Goal: Task Accomplishment & Management: Use online tool/utility

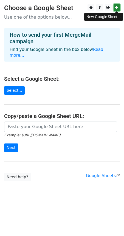
click at [115, 9] on link at bounding box center [116, 7] width 6 height 7
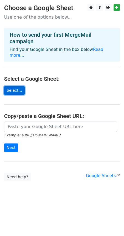
click at [10, 88] on link "Select..." at bounding box center [14, 90] width 21 height 8
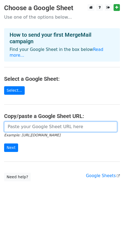
click at [39, 122] on input "url" at bounding box center [60, 127] width 113 height 10
paste input "https://docs.google.com/spreadsheets/d/15MHoPWkOqcpEicKmL-N_d7HEUJVTkXpdSSM7icP…"
type input "https://docs.google.com/spreadsheets/d/15MHoPWkOqcpEicKmL-N_d7HEUJVTkXpdSSM7icP…"
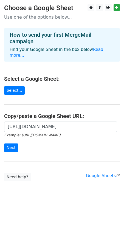
scroll to position [0, 0]
click at [69, 141] on form "https://docs.google.com/spreadsheets/d/15MHoPWkOqcpEicKmL-N_d7HEUJVTkXpdSSM7icP…" at bounding box center [62, 137] width 116 height 31
click at [12, 144] on input "Next" at bounding box center [11, 148] width 14 height 8
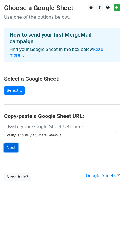
click at [11, 144] on input "Next" at bounding box center [11, 148] width 14 height 8
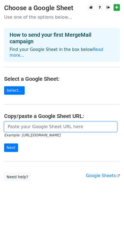
click at [38, 122] on input "url" at bounding box center [60, 127] width 113 height 10
click at [61, 122] on input "url" at bounding box center [60, 127] width 113 height 10
paste input "https://docs.google.com/spreadsheets/d/15MHoPWkOqcpEicKmL-N_d7HEUJVTkXpdSSM7icP…"
type input "https://docs.google.com/spreadsheets/d/15MHoPWkOqcpEicKmL-N_d7HEUJVTkXpdSSM7icP…"
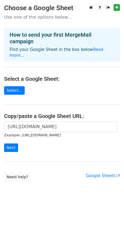
scroll to position [0, 0]
click at [63, 139] on form "https://docs.google.com/spreadsheets/d/15MHoPWkOqcpEicKmL-N_d7HEUJVTkXpdSSM7icP…" at bounding box center [62, 137] width 116 height 31
click at [9, 144] on input "Next" at bounding box center [11, 148] width 14 height 8
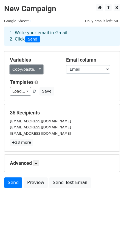
click at [32, 71] on link "Copy/paste..." at bounding box center [26, 69] width 33 height 8
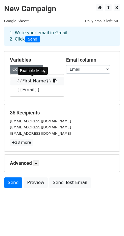
click at [28, 81] on link "{{First Name}}" at bounding box center [37, 81] width 54 height 9
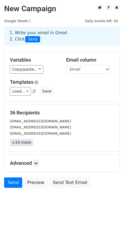
click at [24, 143] on link "+33 more" at bounding box center [21, 142] width 23 height 7
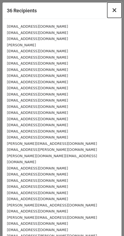
click at [112, 12] on span "×" at bounding box center [114, 10] width 5 height 8
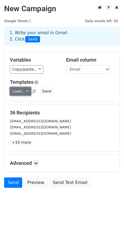
click at [26, 92] on link "Load..." at bounding box center [20, 91] width 21 height 8
click at [24, 91] on link "Load..." at bounding box center [20, 91] width 21 height 8
click at [35, 162] on link at bounding box center [36, 163] width 6 height 6
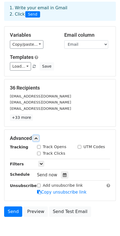
scroll to position [27, 0]
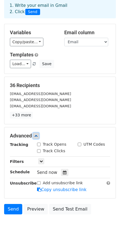
click at [36, 136] on icon at bounding box center [35, 135] width 3 height 3
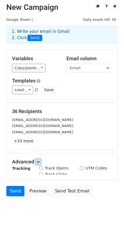
scroll to position [0, 0]
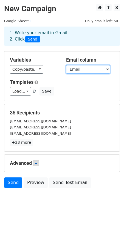
click at [102, 70] on select "First Name Email" at bounding box center [88, 69] width 44 height 8
click at [66, 65] on select "First Name Email" at bounding box center [88, 69] width 44 height 8
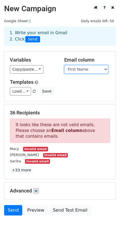
click at [98, 69] on select "First Name Email" at bounding box center [86, 69] width 44 height 8
select select "Email"
click at [64, 65] on select "First Name Email" at bounding box center [86, 69] width 44 height 8
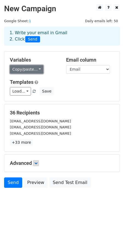
click at [33, 71] on link "Copy/paste..." at bounding box center [26, 69] width 33 height 8
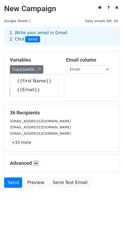
click at [89, 81] on h5 "Templates" at bounding box center [62, 82] width 104 height 6
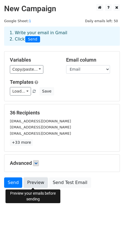
click at [34, 184] on link "Preview" at bounding box center [36, 183] width 24 height 10
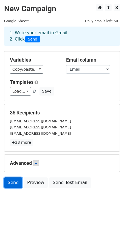
click at [15, 184] on link "Send" at bounding box center [13, 183] width 18 height 10
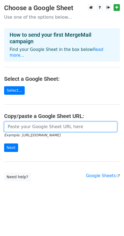
click at [37, 122] on input "url" at bounding box center [60, 127] width 113 height 10
type input "https://docs.google.com/spreadsheets/d/15MHoPWkOqcpEicKmL-N_d7HEUJVTkXpdSSM7icP…"
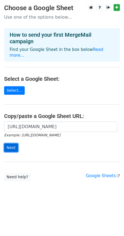
click at [8, 144] on input "Next" at bounding box center [11, 148] width 14 height 8
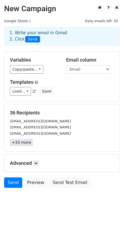
click at [25, 141] on link "+33 more" at bounding box center [21, 142] width 23 height 7
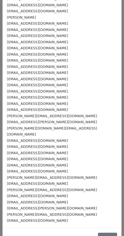
scroll to position [35, 0]
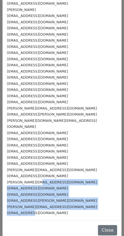
drag, startPoint x: 28, startPoint y: 203, endPoint x: 43, endPoint y: 178, distance: 29.8
click at [42, 177] on div "Info@macyugc.com Ugccreatoruk@gmail.com Ugcbysariha@gmail.com Sarah@withyoustud…" at bounding box center [61, 102] width 119 height 237
click at [42, 205] on small "[PERSON_NAME][EMAIL_ADDRESS][DOMAIN_NAME]" at bounding box center [52, 207] width 90 height 4
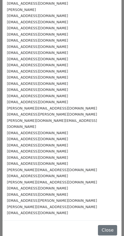
click at [45, 211] on small "[EMAIL_ADDRESS][DOMAIN_NAME]" at bounding box center [37, 213] width 61 height 4
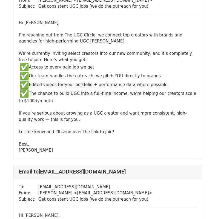
scroll to position [6629, 0]
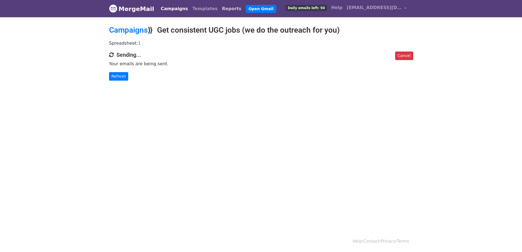
click at [220, 8] on link "Reports" at bounding box center [232, 8] width 24 height 11
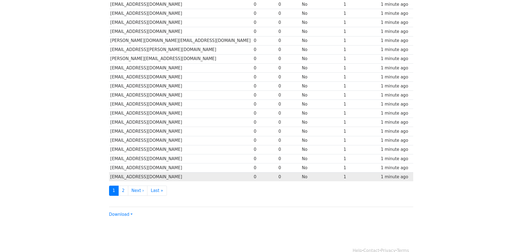
scroll to position [140, 0]
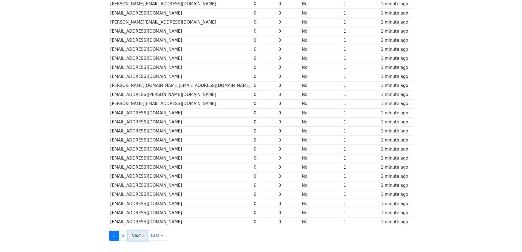
click at [139, 236] on link "Next ›" at bounding box center [138, 235] width 20 height 10
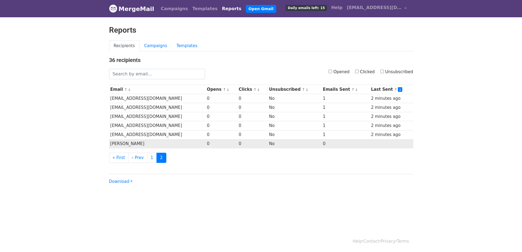
click at [327, 145] on td "0" at bounding box center [345, 143] width 48 height 9
click at [146, 142] on td "[PERSON_NAME]" at bounding box center [157, 143] width 97 height 9
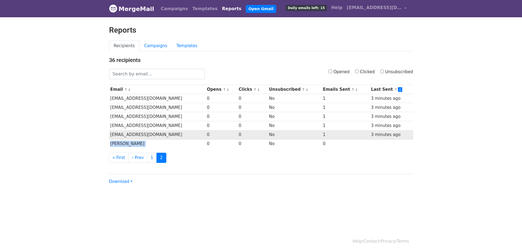
copy tr "Sarah@withyoustudios"
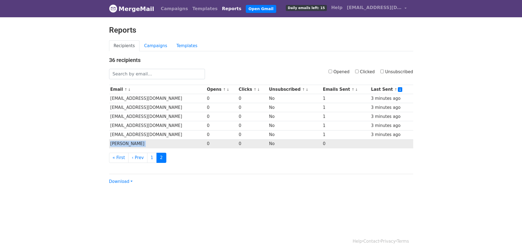
click at [144, 143] on td "Sarah@withyoustudios" at bounding box center [157, 143] width 97 height 9
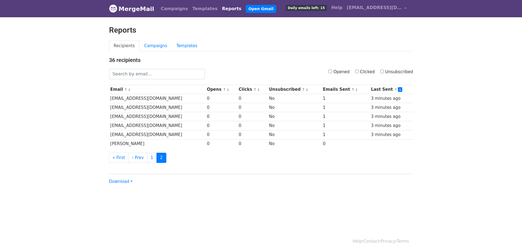
drag, startPoint x: 151, startPoint y: 144, endPoint x: 106, endPoint y: 145, distance: 45.0
click at [106, 145] on div "36 recipients Opened Clicked Unsubscribed Email ↑ ↓ Opens ↑ ↓ Clicks ↑ ↓ Unsubs…" at bounding box center [261, 121] width 312 height 128
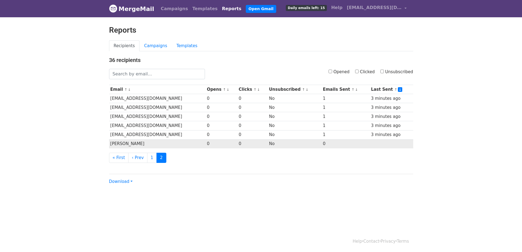
click at [128, 144] on td "Sarah@withyoustudios" at bounding box center [157, 143] width 97 height 9
click at [127, 143] on td "Sarah@withyoustudios" at bounding box center [157, 143] width 97 height 9
click at [147, 143] on td "Sarah@withyoustudios" at bounding box center [157, 143] width 97 height 9
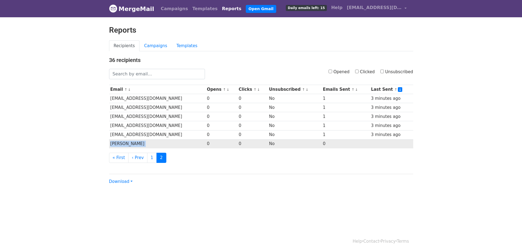
click at [147, 143] on td "Sarah@withyoustudios" at bounding box center [157, 143] width 97 height 9
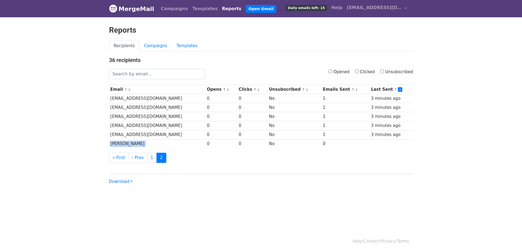
copy tr "Sarah@withyoustudios"
click at [135, 157] on link "‹ Prev" at bounding box center [137, 158] width 19 height 10
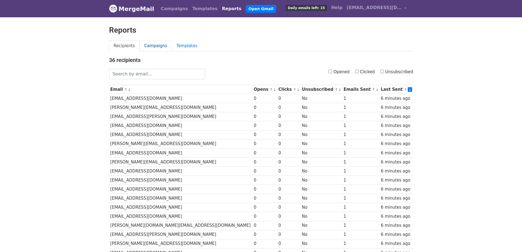
click at [155, 48] on link "Campaigns" at bounding box center [155, 45] width 32 height 11
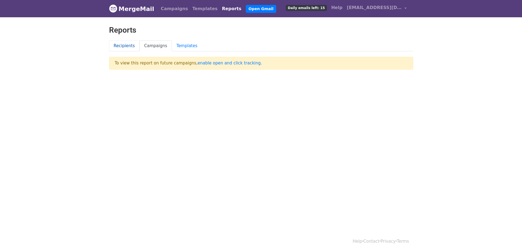
click at [127, 46] on link "Recipients" at bounding box center [124, 45] width 31 height 11
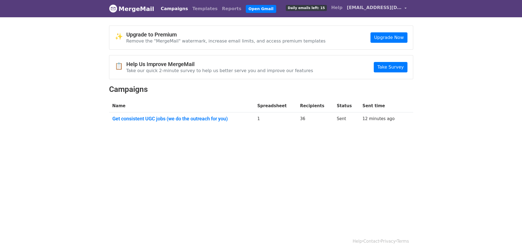
click at [390, 9] on span "[EMAIL_ADDRESS][DOMAIN_NAME]" at bounding box center [374, 7] width 55 height 7
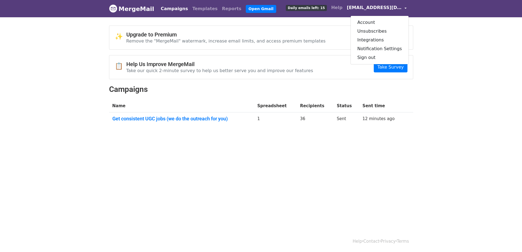
click at [390, 9] on span "[EMAIL_ADDRESS][DOMAIN_NAME]" at bounding box center [374, 7] width 55 height 7
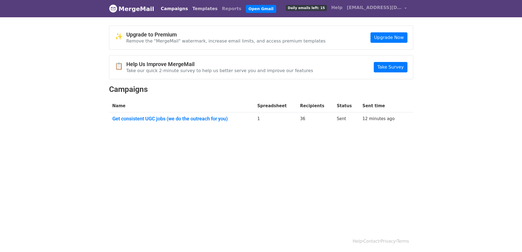
click at [191, 7] on link "Templates" at bounding box center [205, 8] width 30 height 11
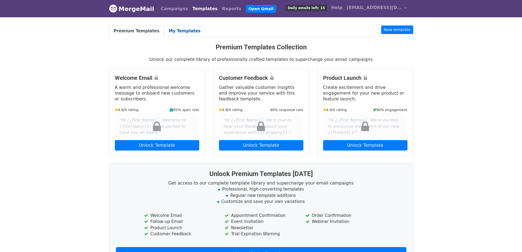
click at [178, 28] on link "My Templates" at bounding box center [184, 30] width 41 height 11
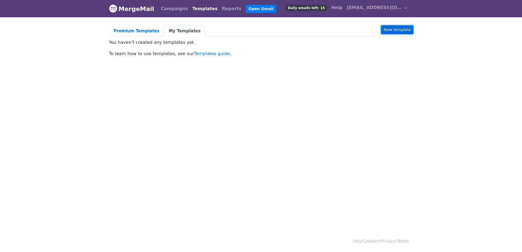
click at [392, 30] on link "New template" at bounding box center [397, 29] width 32 height 8
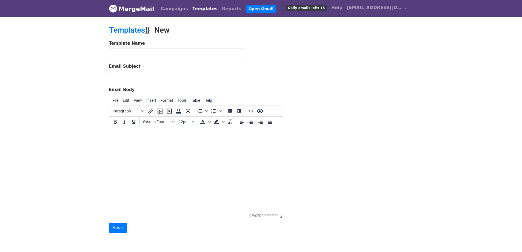
click at [142, 136] on body at bounding box center [195, 135] width 165 height 6
click at [147, 101] on span "Insert" at bounding box center [151, 100] width 10 height 4
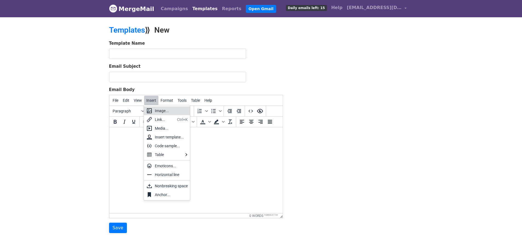
click at [351, 95] on div "Template Name Email Subject Email Body File Edit View Insert Format Tools Table…" at bounding box center [261, 136] width 312 height 193
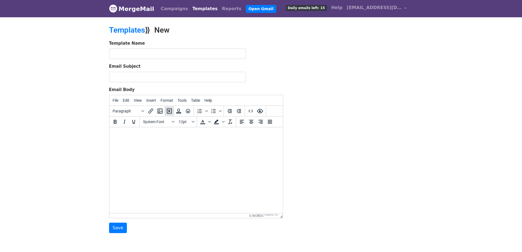
click at [167, 110] on icon "Insert/edit media" at bounding box center [169, 111] width 7 height 7
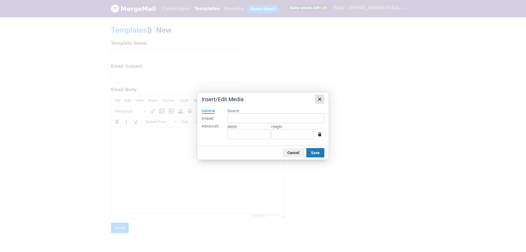
click at [321, 102] on icon "Close" at bounding box center [319, 99] width 7 height 7
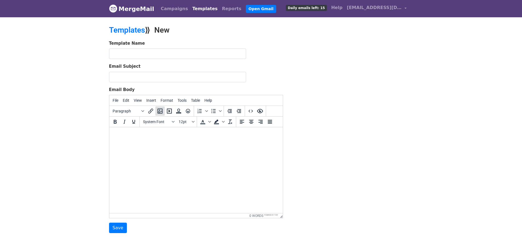
click at [157, 112] on icon "Insert/edit image" at bounding box center [160, 111] width 7 height 7
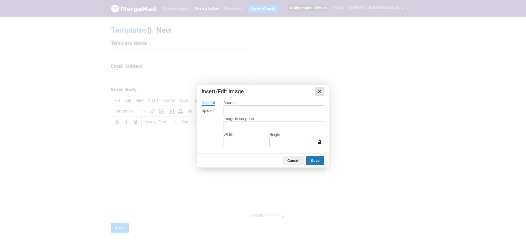
click at [319, 92] on icon "Close" at bounding box center [319, 91] width 7 height 7
